Goal: Navigation & Orientation: Find specific page/section

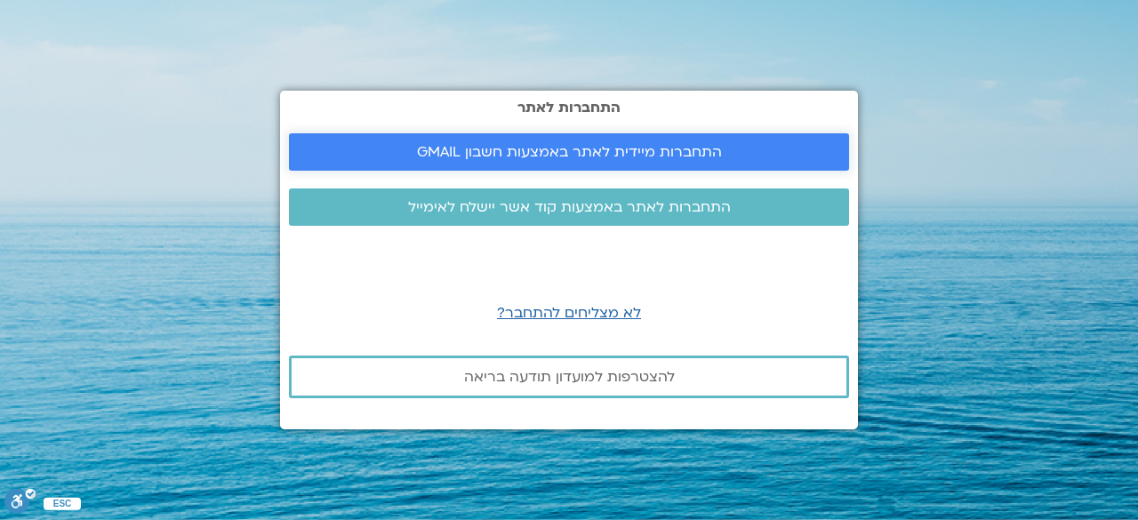
click at [541, 149] on span "התחברות מיידית לאתר באמצעות חשבון GMAIL" at bounding box center [569, 152] width 305 height 16
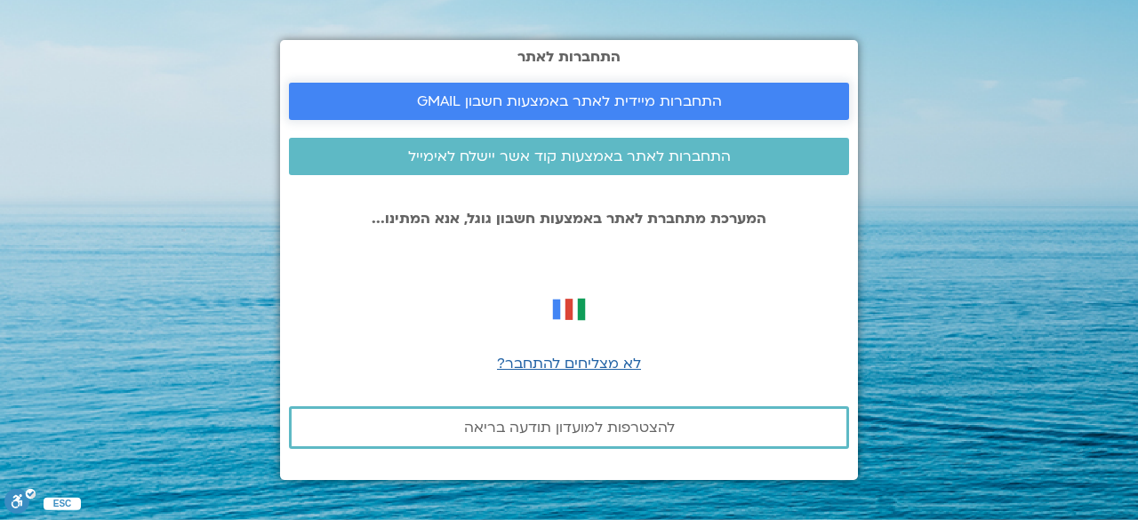
click at [510, 112] on link "התחברות מיידית לאתר באמצעות חשבון GMAIL" at bounding box center [569, 101] width 560 height 37
click at [531, 360] on span "לא מצליחים להתחבר?" at bounding box center [569, 364] width 144 height 20
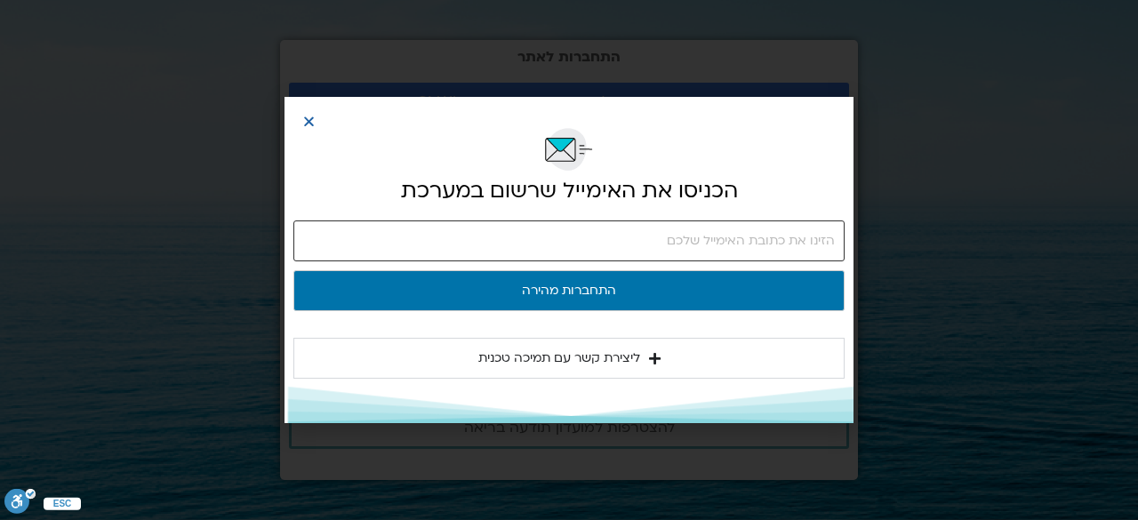
click at [511, 237] on input "email" at bounding box center [568, 241] width 551 height 41
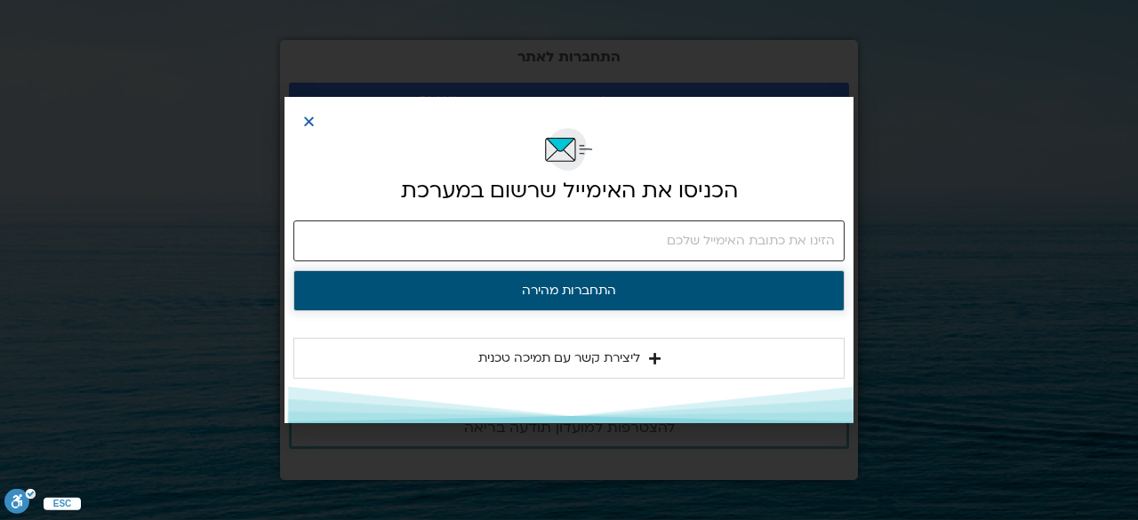
type input "[EMAIL_ADDRESS][DOMAIN_NAME]"
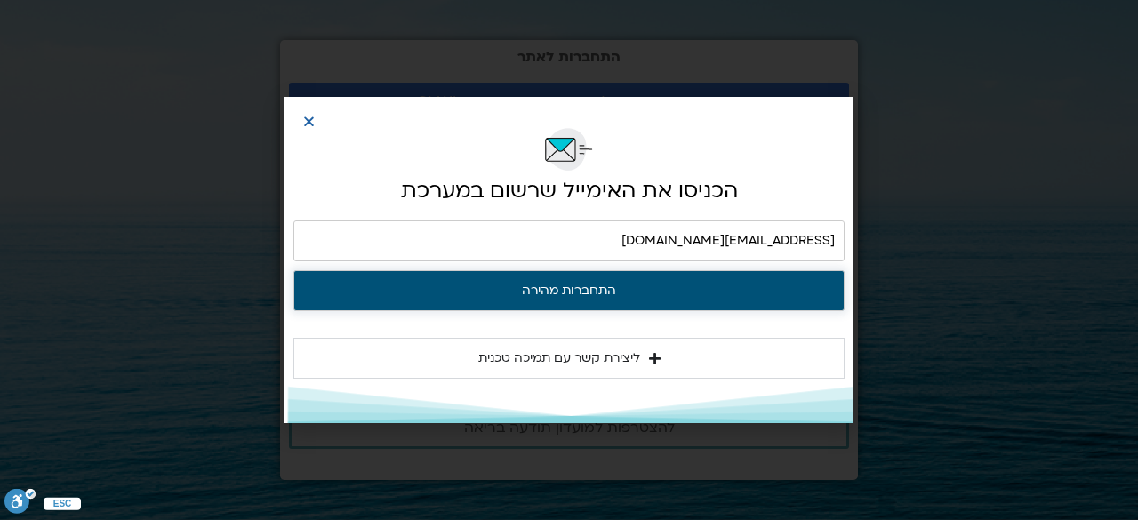
click at [577, 294] on button "התחברות מהירה" at bounding box center [568, 290] width 551 height 41
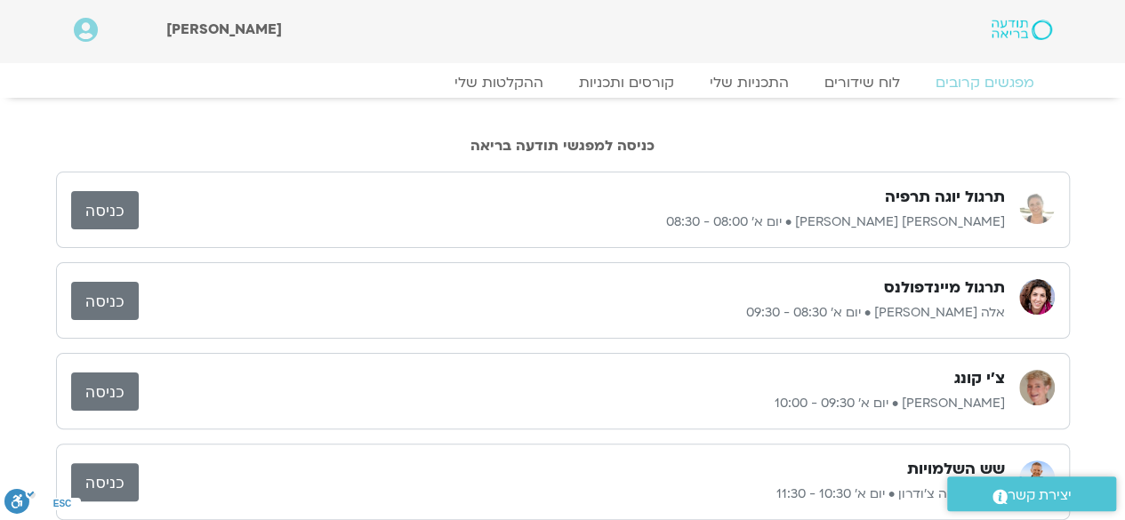
click at [98, 301] on link "כניסה" at bounding box center [105, 301] width 68 height 38
